Goal: Book appointment/travel/reservation

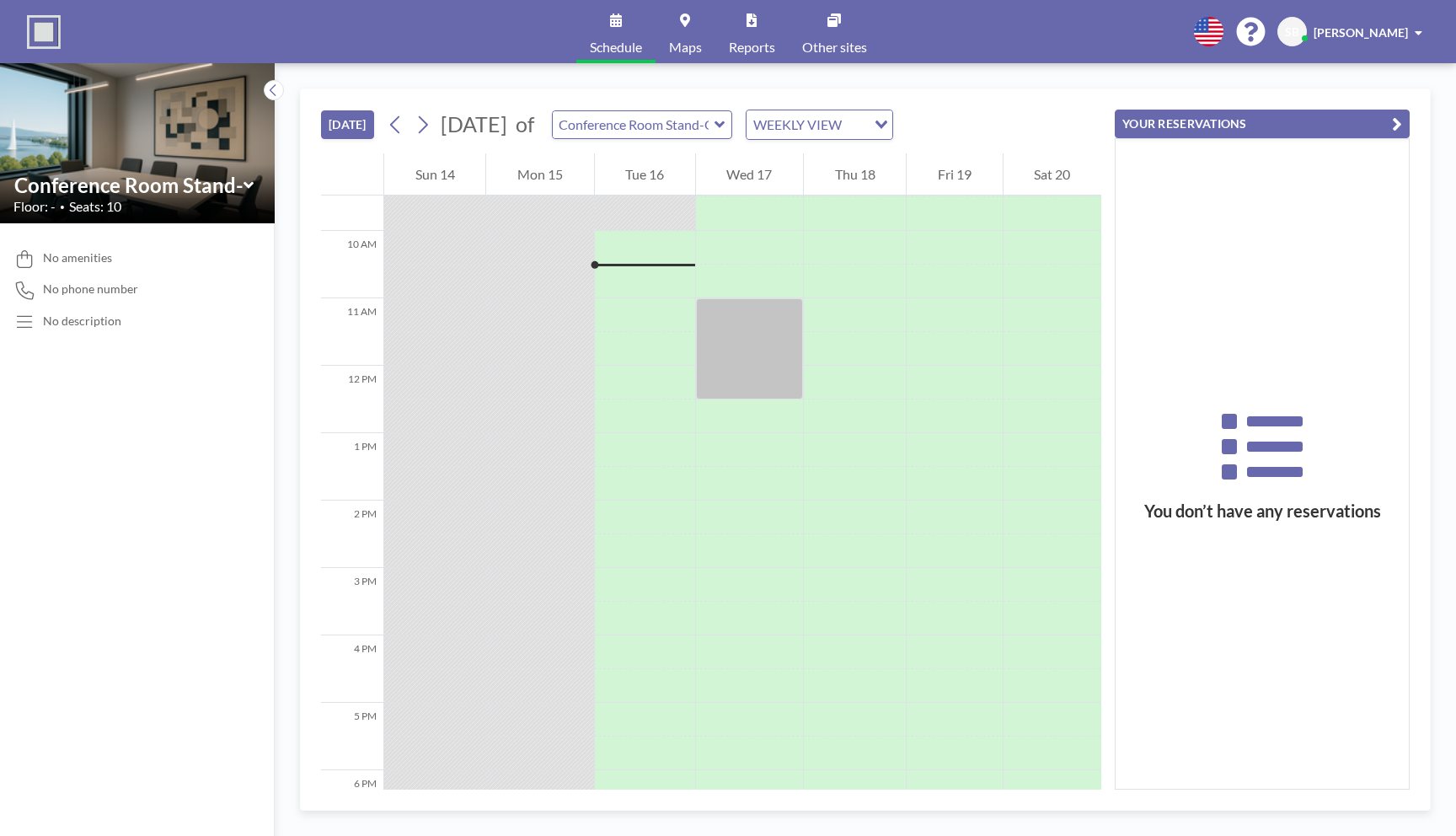
scroll to position [641, 0]
click at [612, 309] on div at bounding box center [644, 313] width 100 height 33
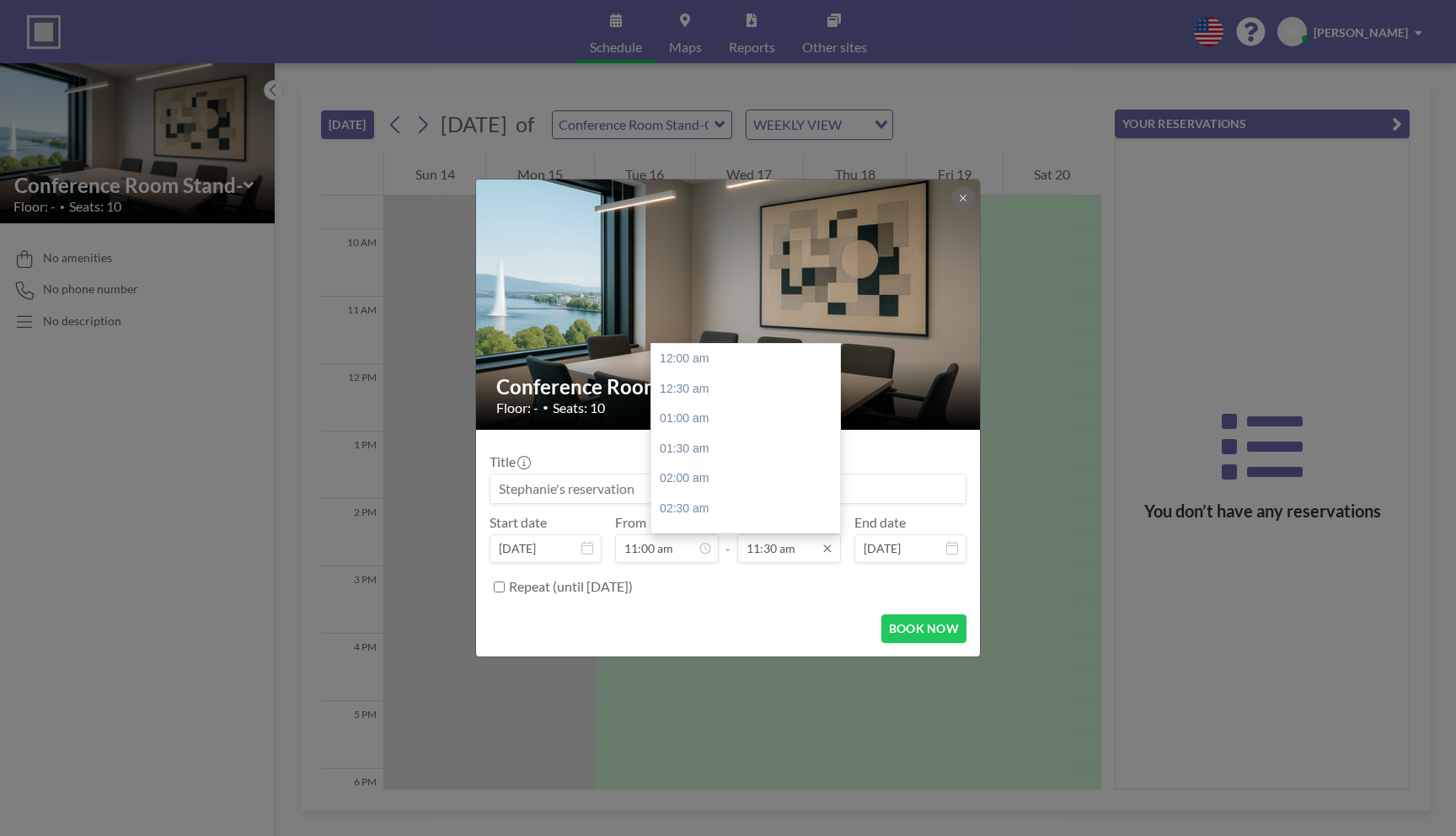
scroll to position [690, 0]
click at [793, 548] on input "11:30 am" at bounding box center [788, 548] width 104 height 28
click at [695, 390] on div "12:00 pm" at bounding box center [746, 388] width 189 height 30
type input "12:00 pm"
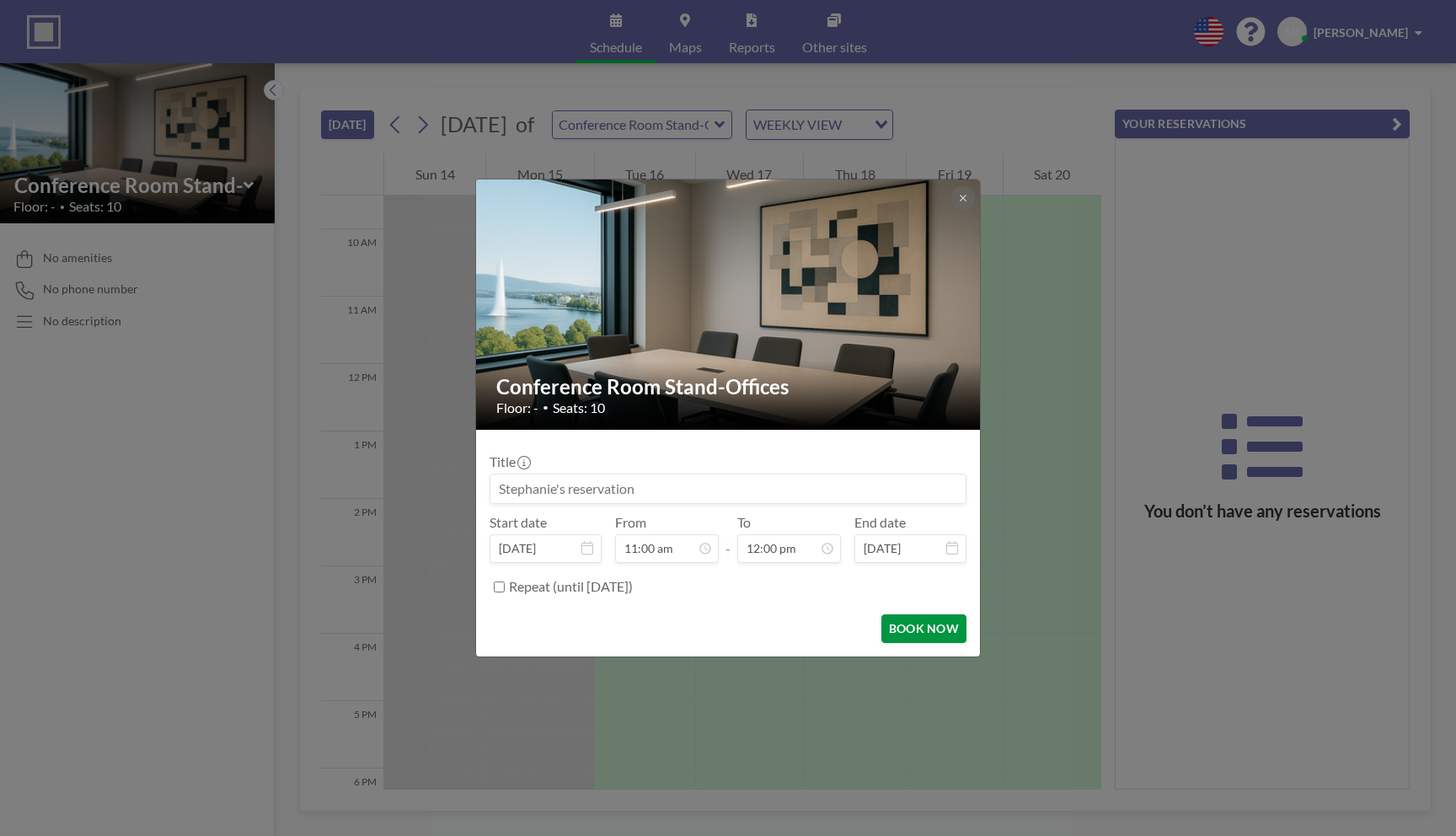
click at [918, 633] on button "BOOK NOW" at bounding box center [923, 629] width 85 height 28
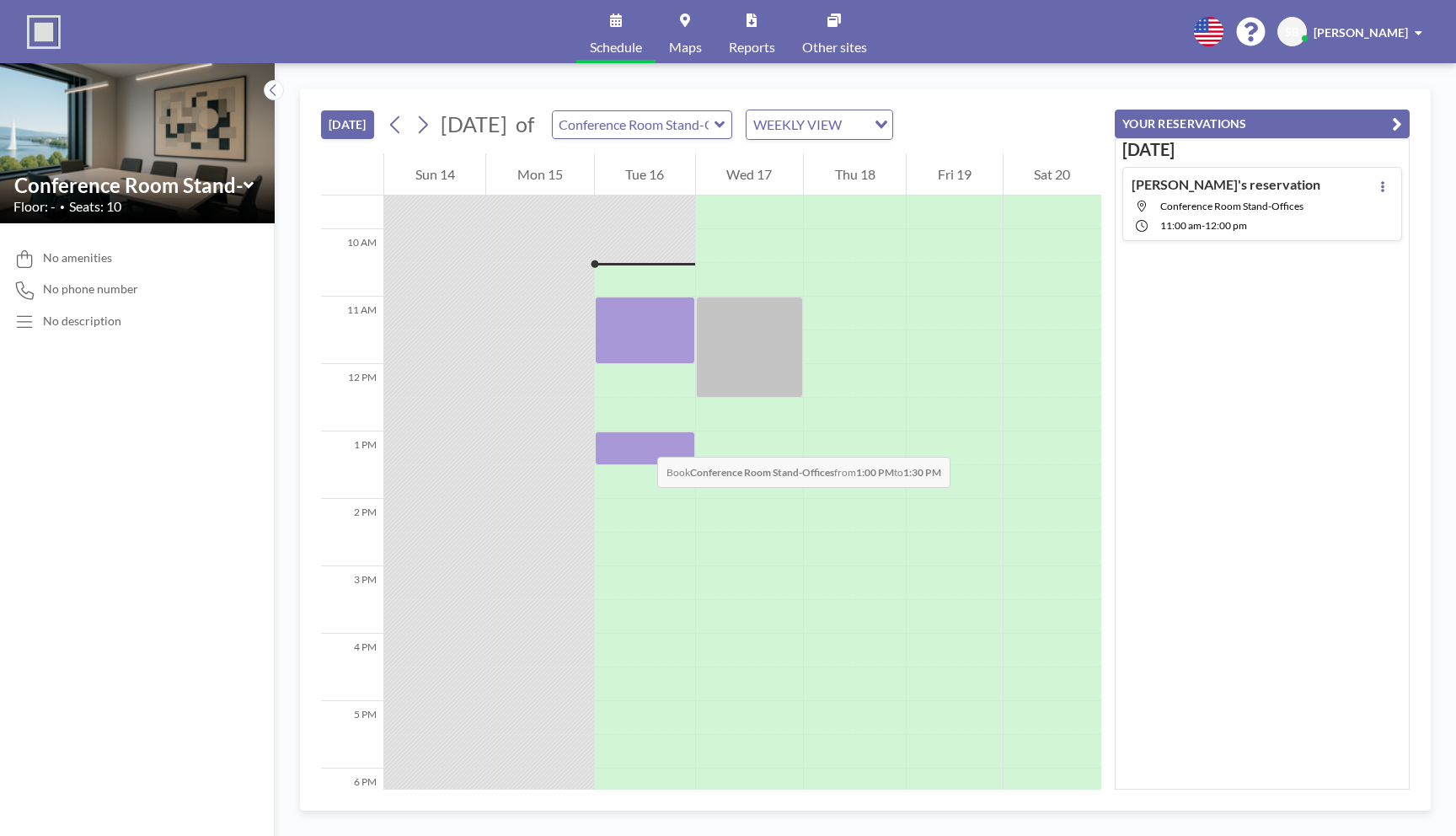
click at [640, 440] on div at bounding box center [644, 448] width 100 height 33
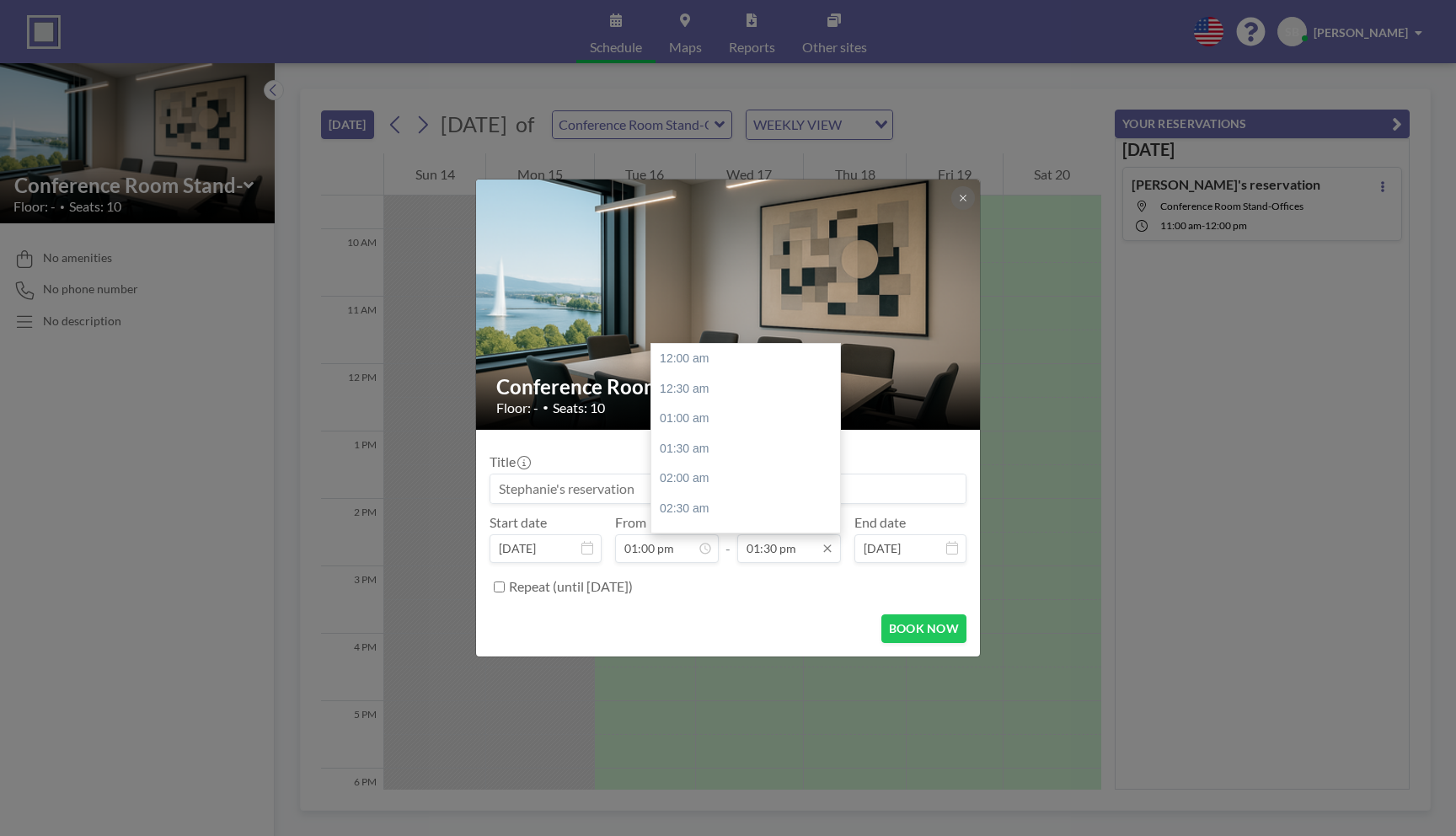
scroll to position [810, 0]
click at [814, 556] on input "01:30 pm" at bounding box center [788, 548] width 104 height 28
click at [709, 448] on div "03:00 pm" at bounding box center [746, 448] width 189 height 30
type input "03:00 pm"
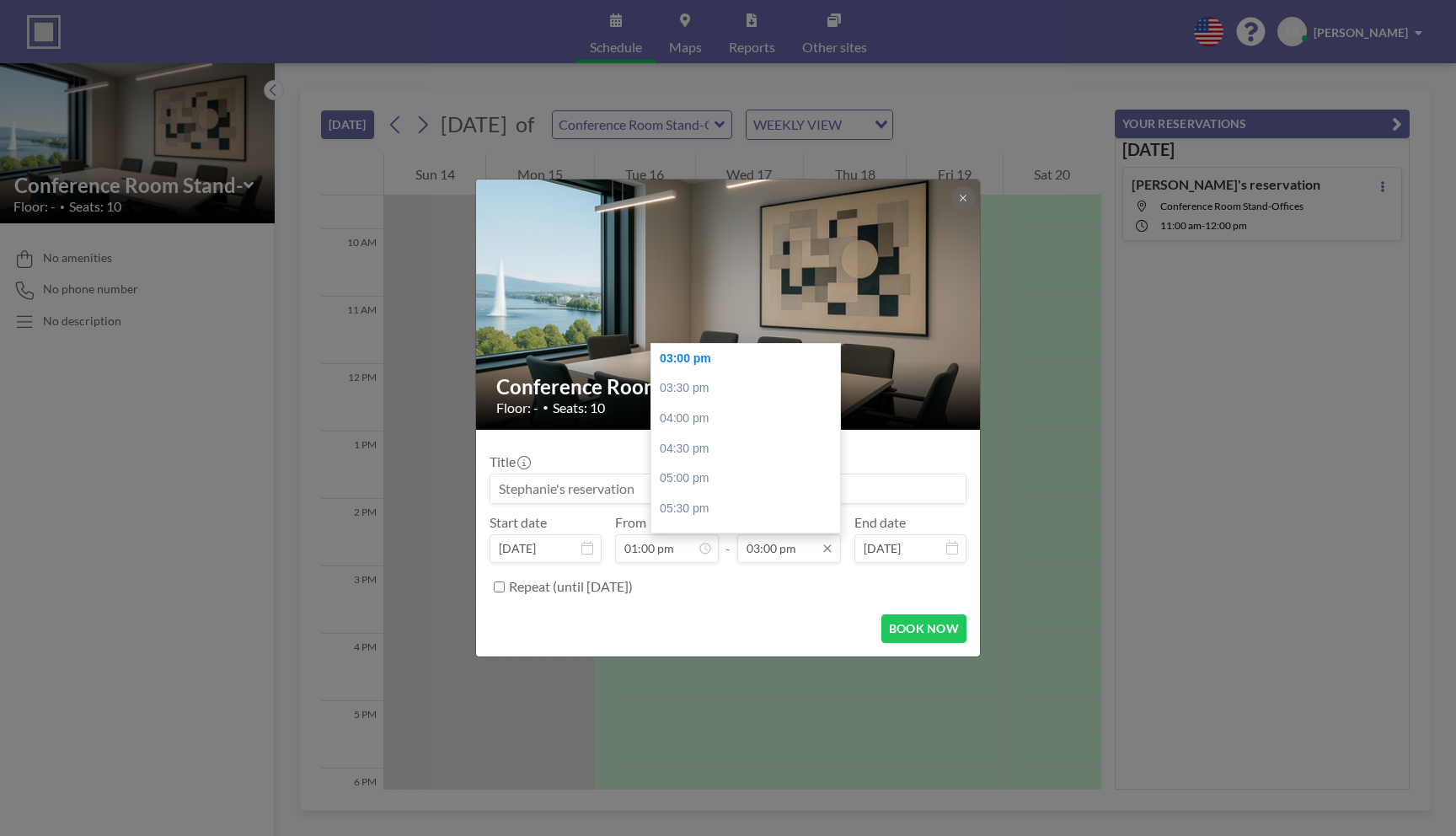
click at [795, 555] on input "03:00 pm" at bounding box center [788, 548] width 104 height 28
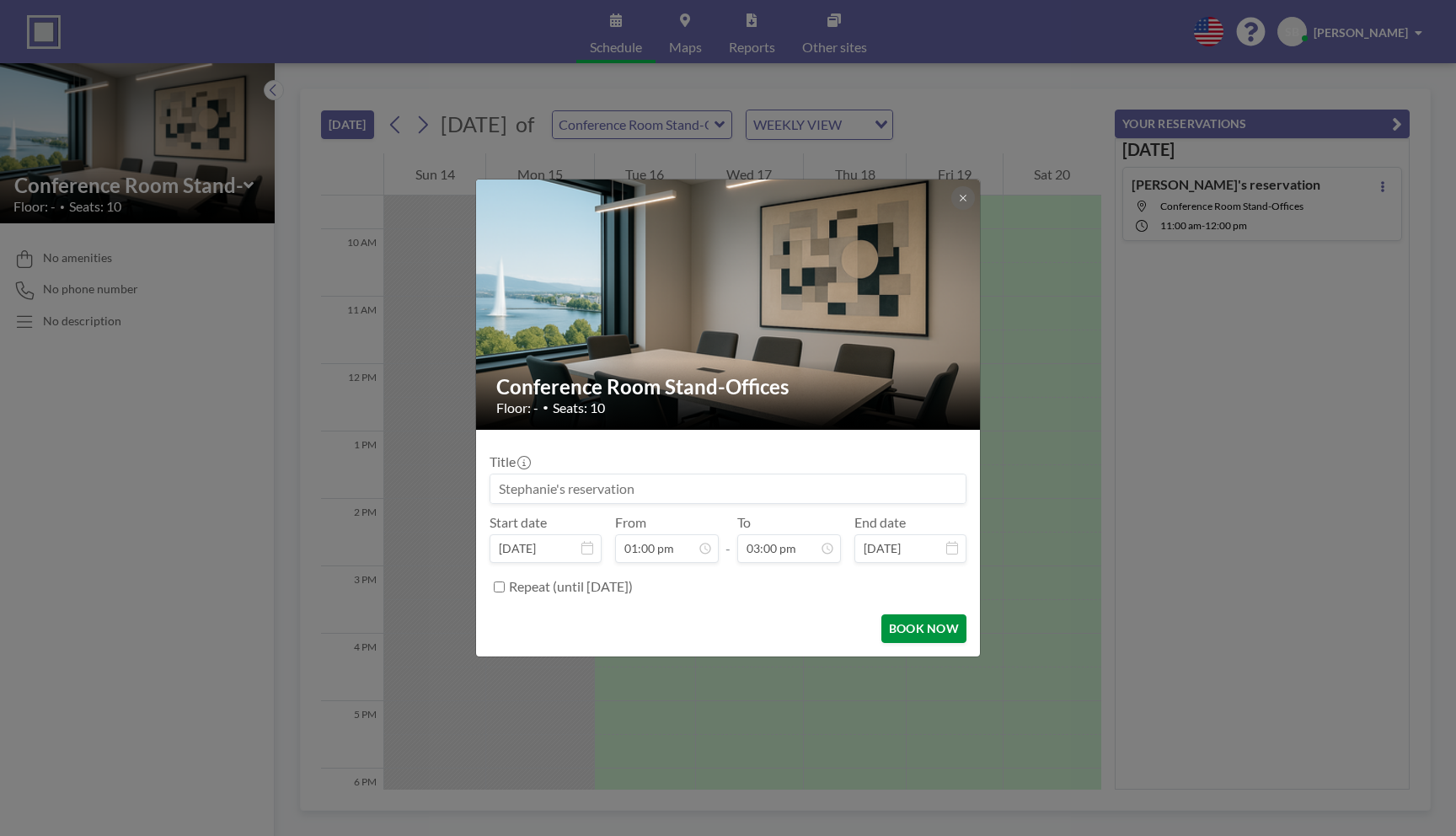
click at [908, 636] on button "BOOK NOW" at bounding box center [923, 629] width 85 height 28
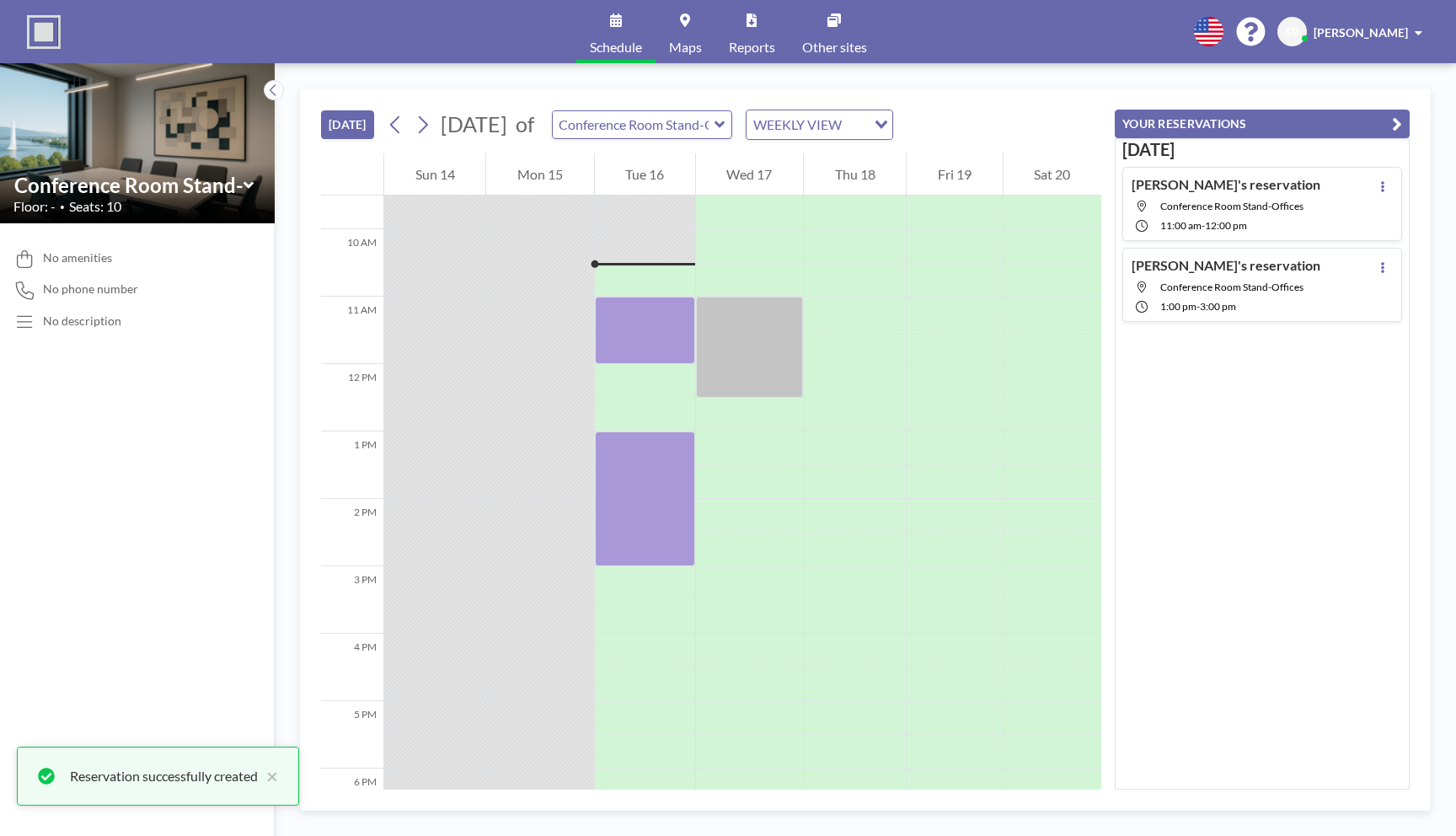
click at [1201, 180] on h4 "[PERSON_NAME]'s reservation" at bounding box center [1225, 184] width 189 height 17
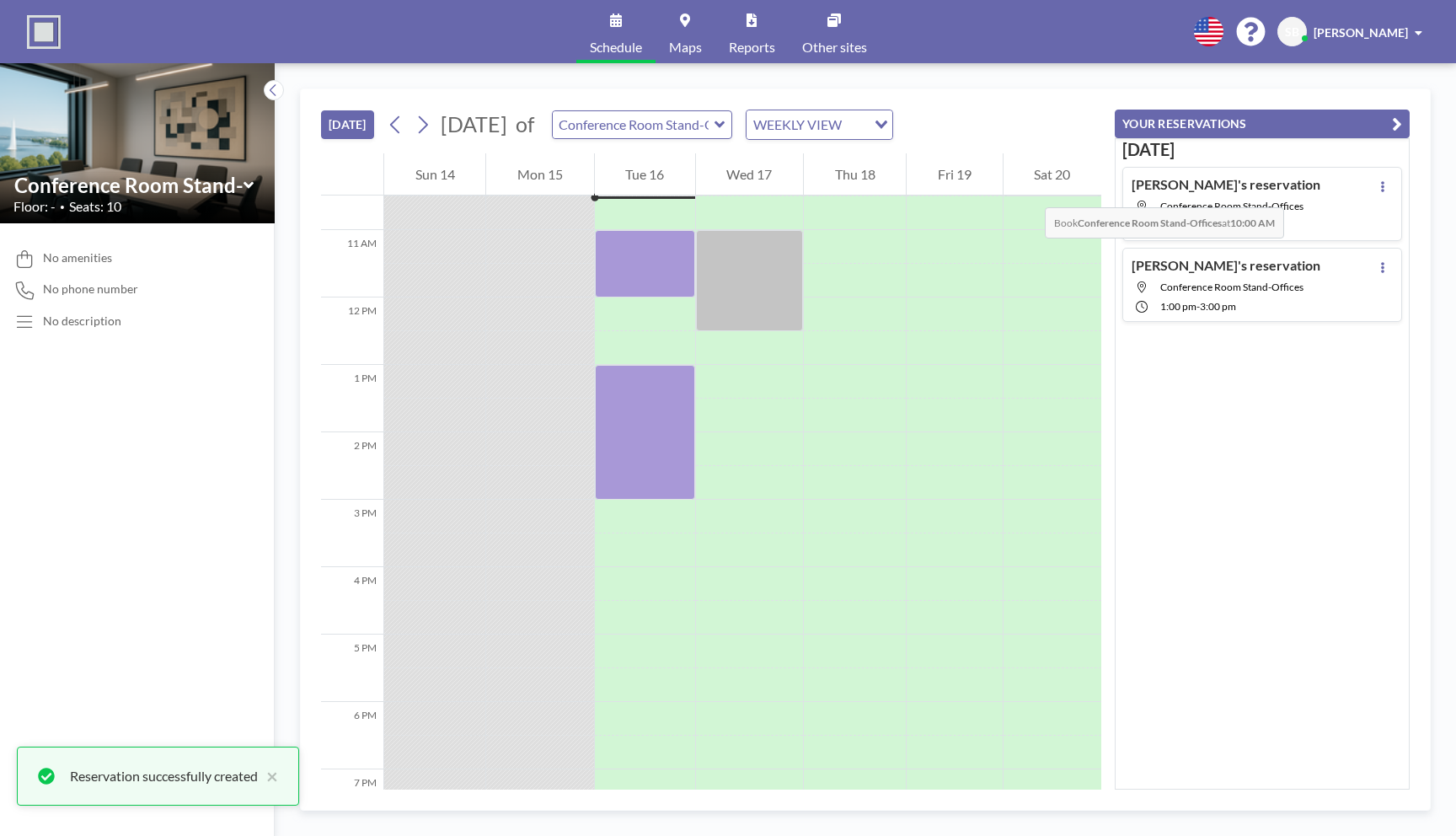
scroll to position [708, 0]
click at [1384, 193] on button at bounding box center [1382, 186] width 21 height 21
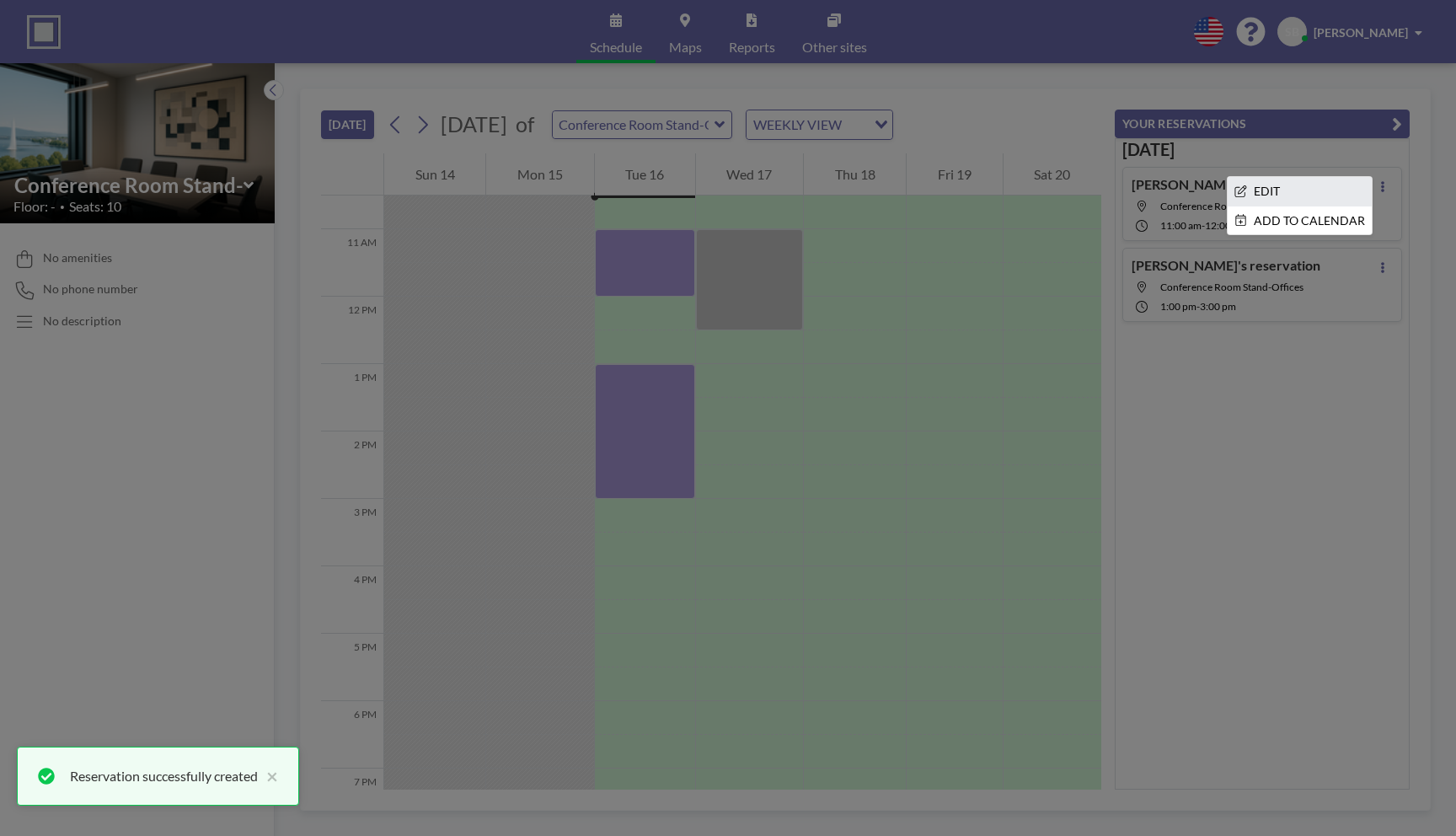
click at [1267, 197] on li "EDIT" at bounding box center [1299, 190] width 144 height 28
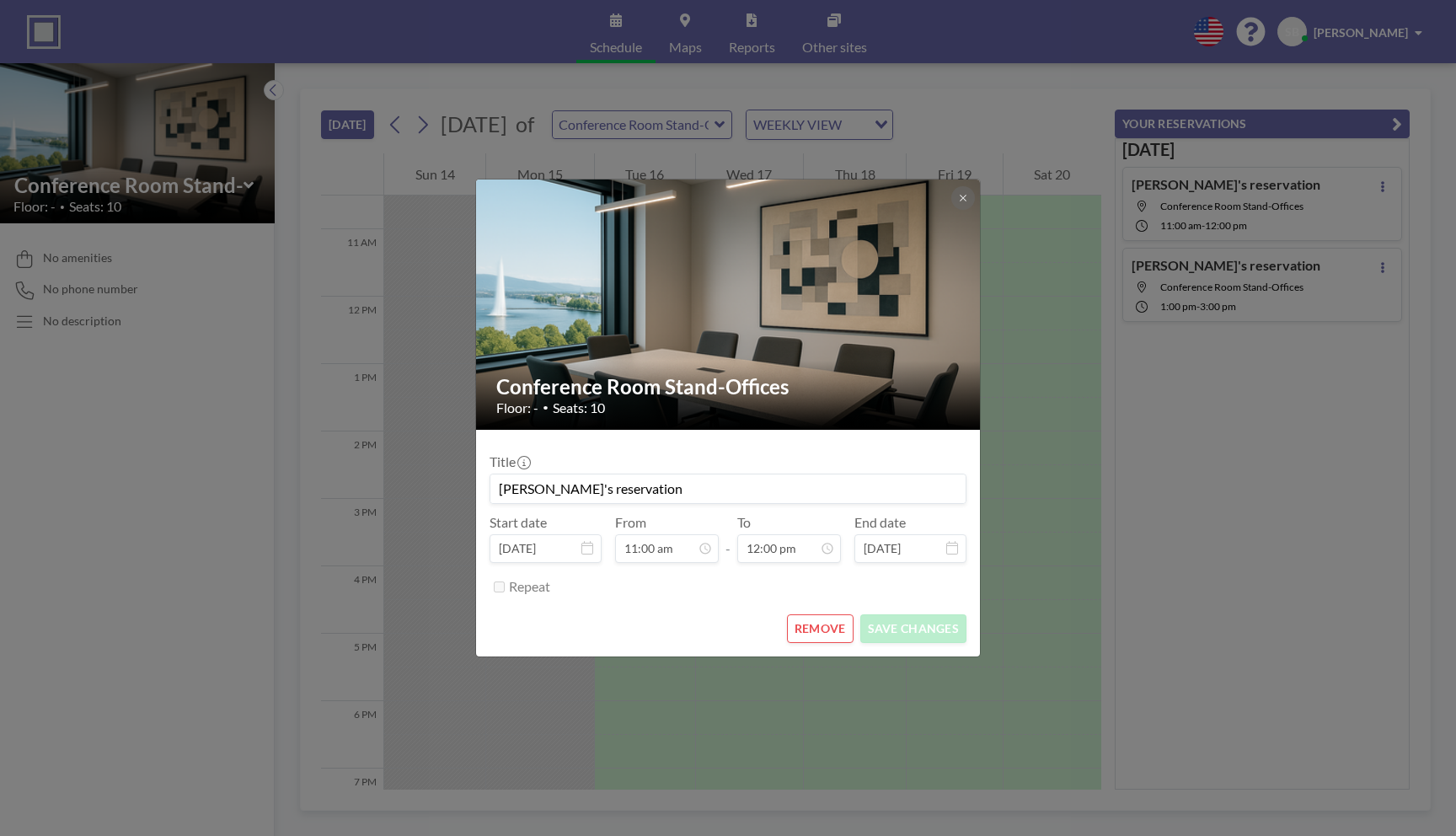
click at [779, 491] on input "[PERSON_NAME]'s reservation" at bounding box center [728, 488] width 475 height 28
type input "Heritage Staffing"
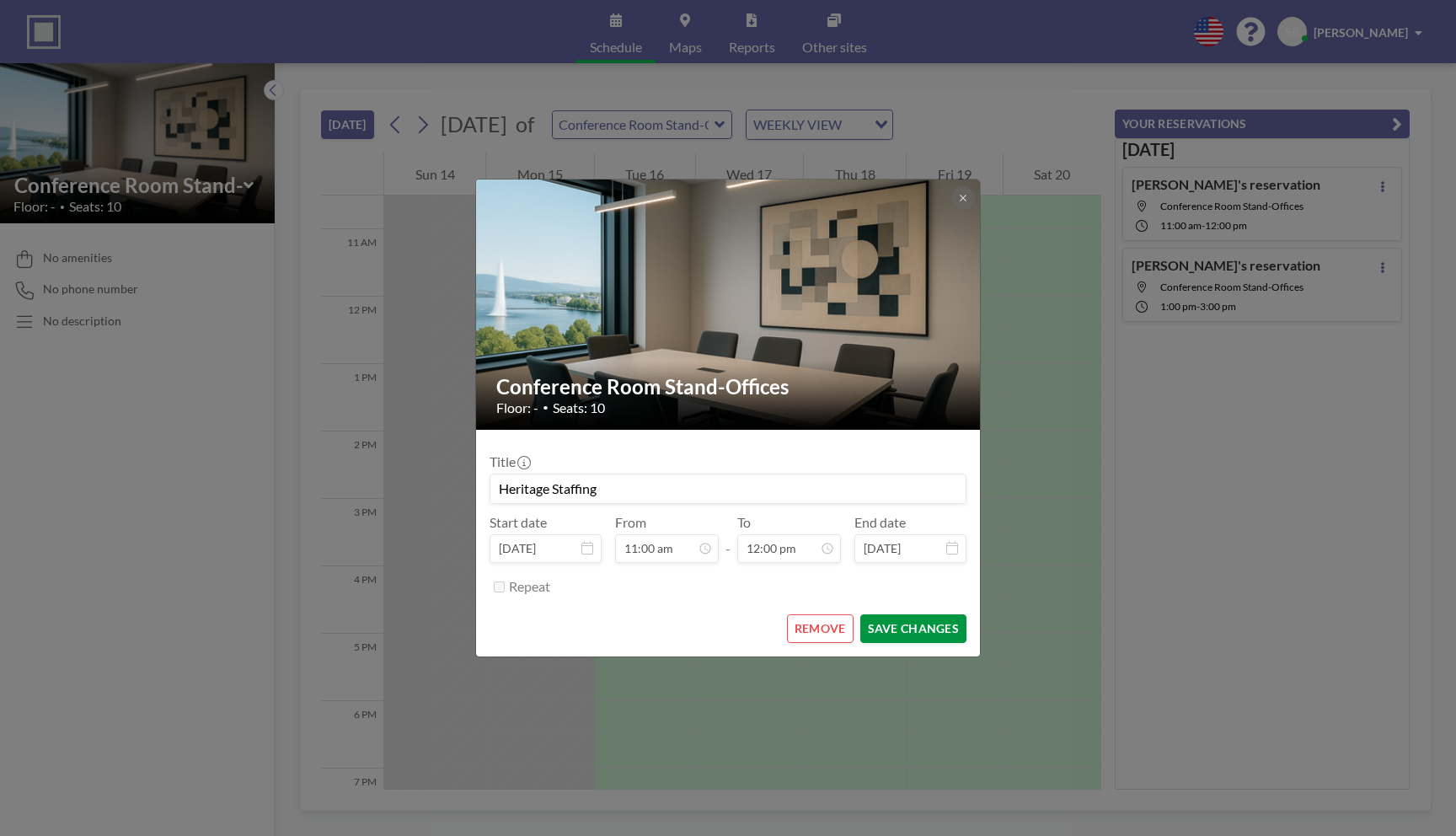
click at [954, 622] on button "SAVE CHANGES" at bounding box center [914, 629] width 106 height 28
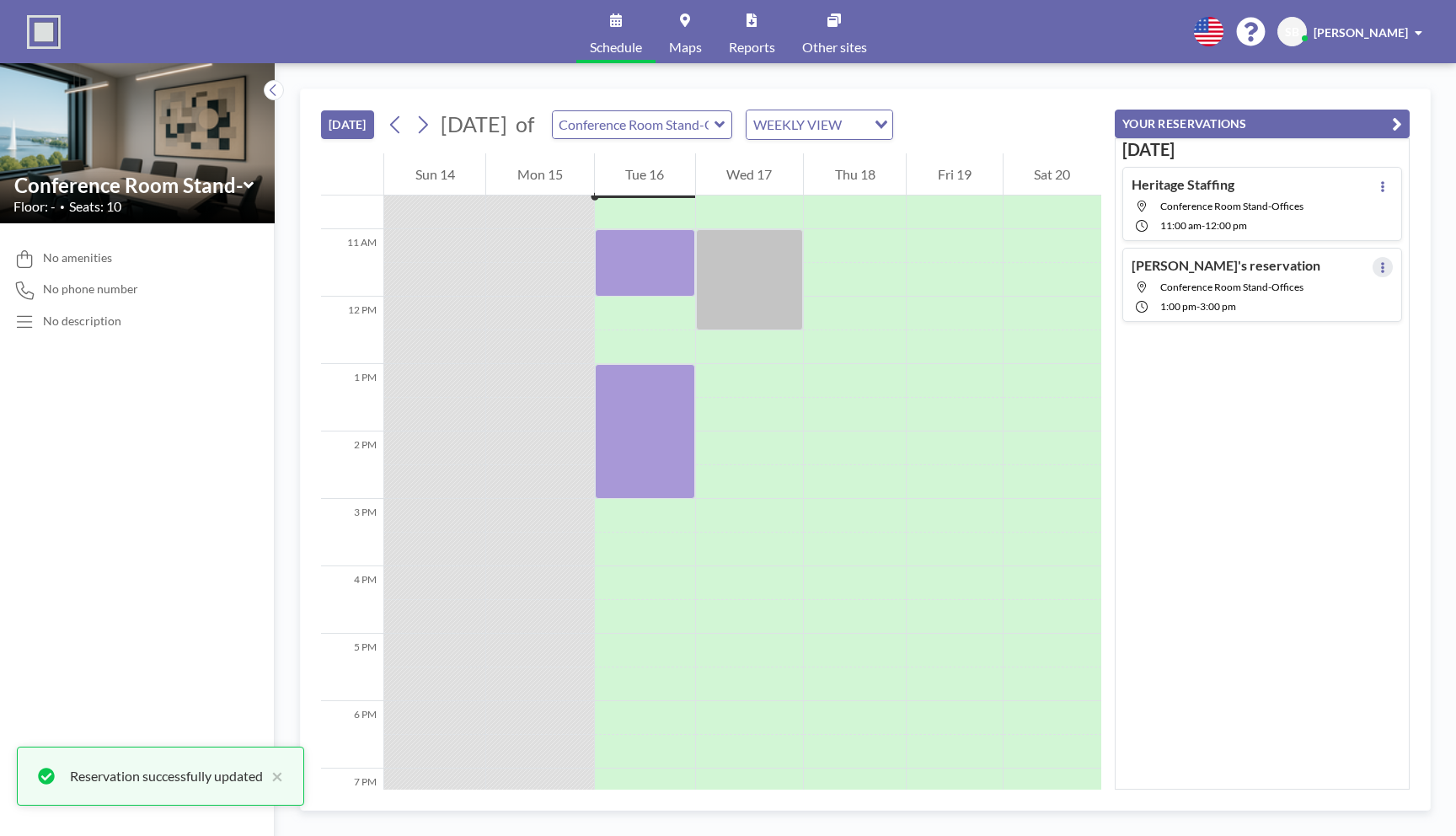
click at [1375, 266] on button at bounding box center [1382, 268] width 21 height 21
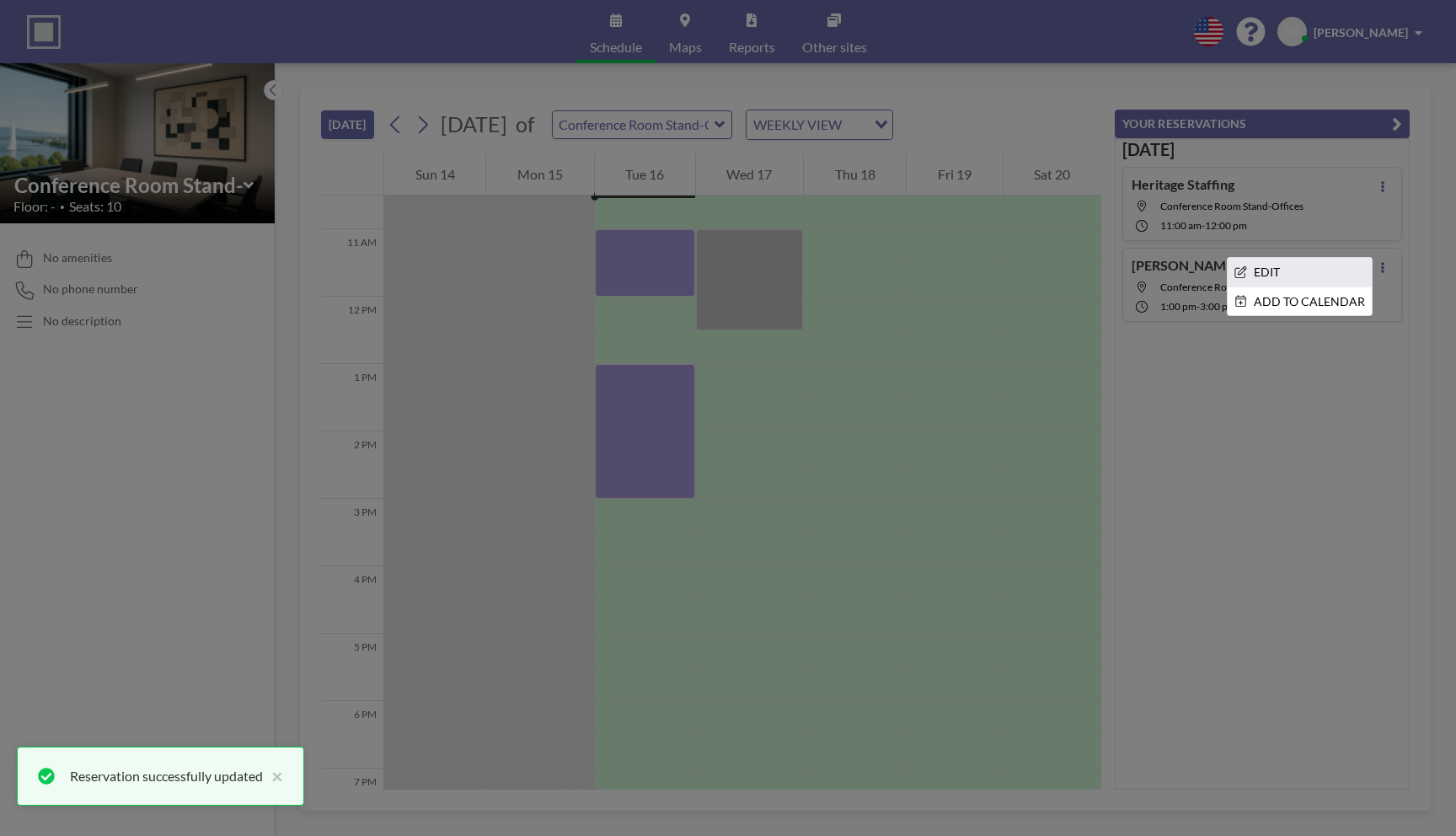
click at [1284, 280] on li "EDIT" at bounding box center [1299, 272] width 144 height 28
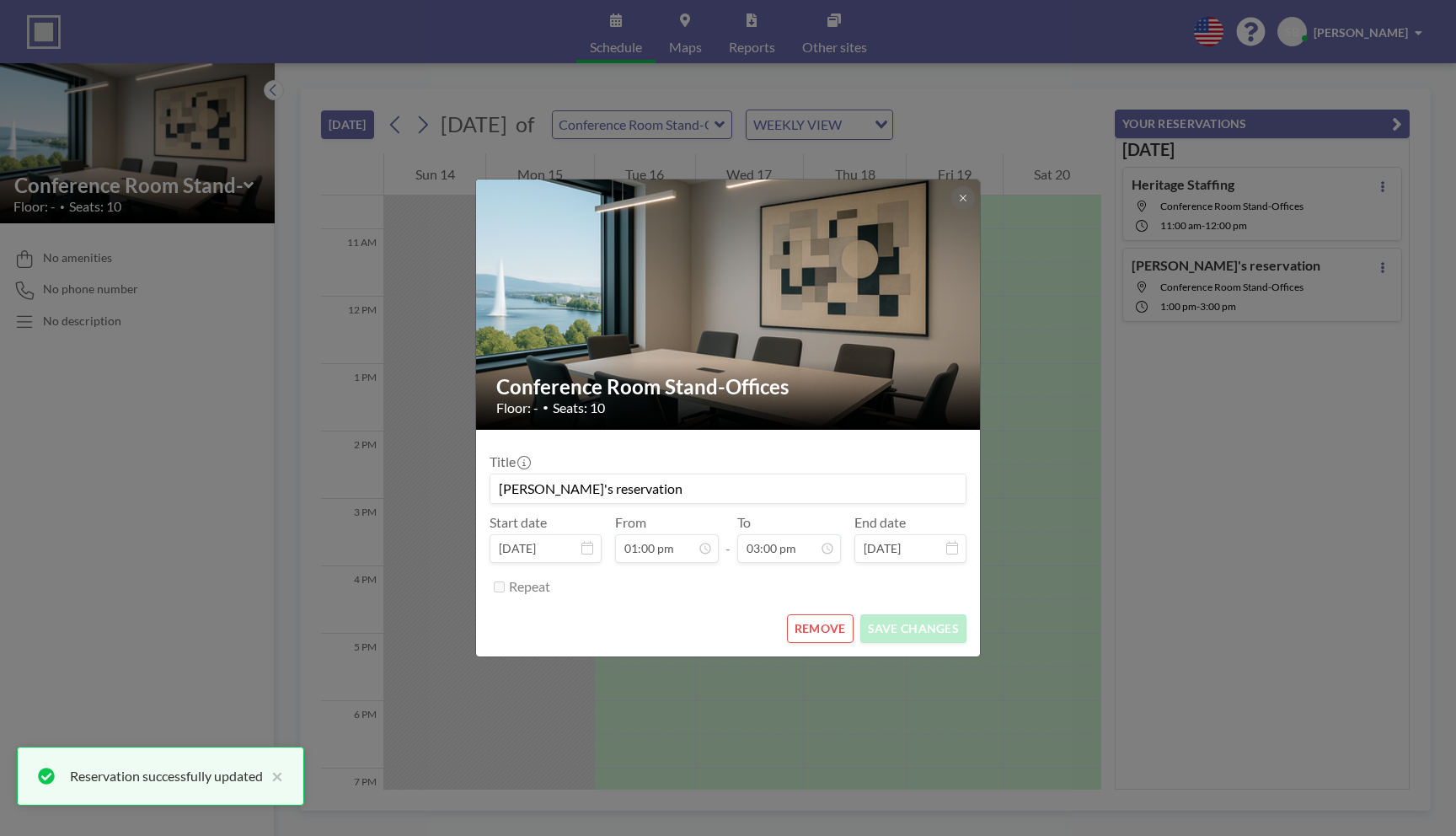
click at [892, 490] on input "[PERSON_NAME]'s reservation" at bounding box center [728, 488] width 475 height 28
